Goal: Transaction & Acquisition: Purchase product/service

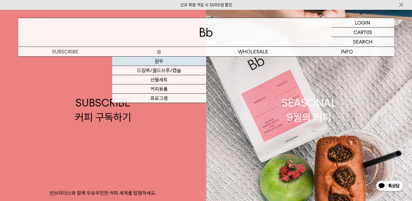
click at [158, 61] on link "원두" at bounding box center [159, 61] width 94 height 9
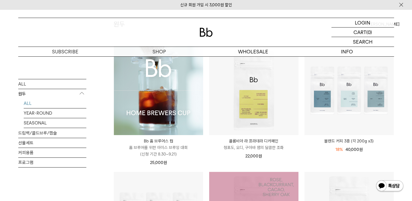
scroll to position [27, 0]
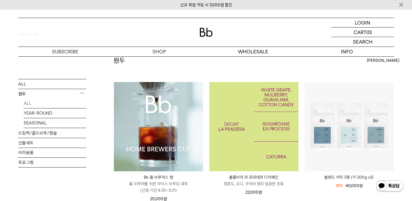
click at [244, 116] on img at bounding box center [253, 126] width 89 height 89
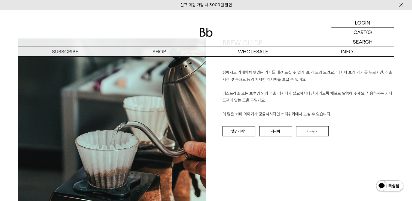
scroll to position [571, 0]
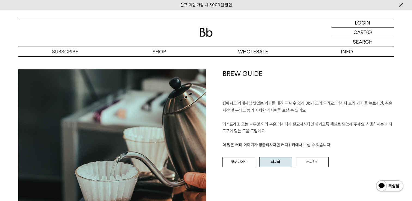
click at [270, 163] on link "레시피" at bounding box center [275, 162] width 33 height 10
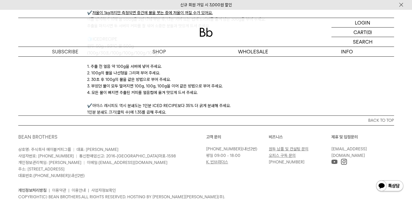
scroll to position [1734, 0]
